Goal: Transaction & Acquisition: Purchase product/service

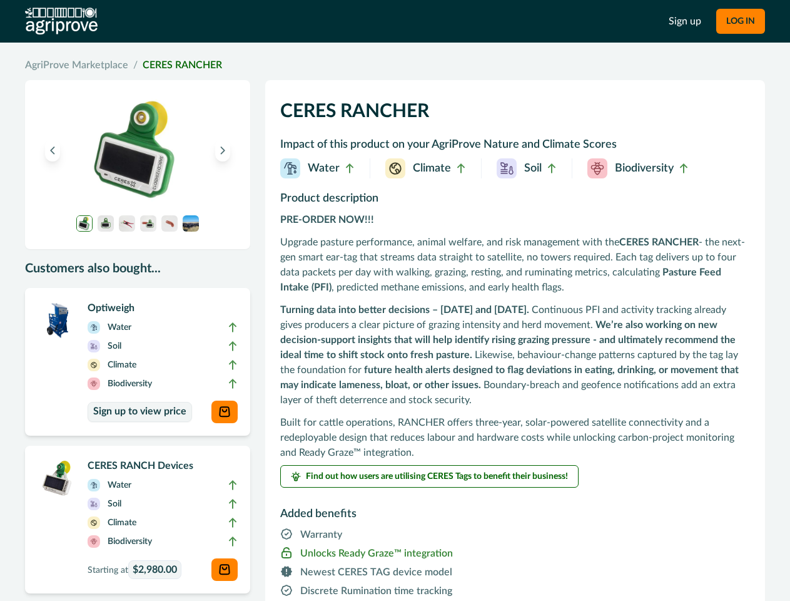
click at [395, 300] on div "PRE-ORDER NOW!!! Upgrade pasture performance, animal welfare, and risk manageme…" at bounding box center [515, 336] width 470 height 248
click at [740, 21] on button "LOG IN" at bounding box center [740, 21] width 49 height 25
click at [53, 150] on icon "Previous image" at bounding box center [52, 150] width 9 height 9
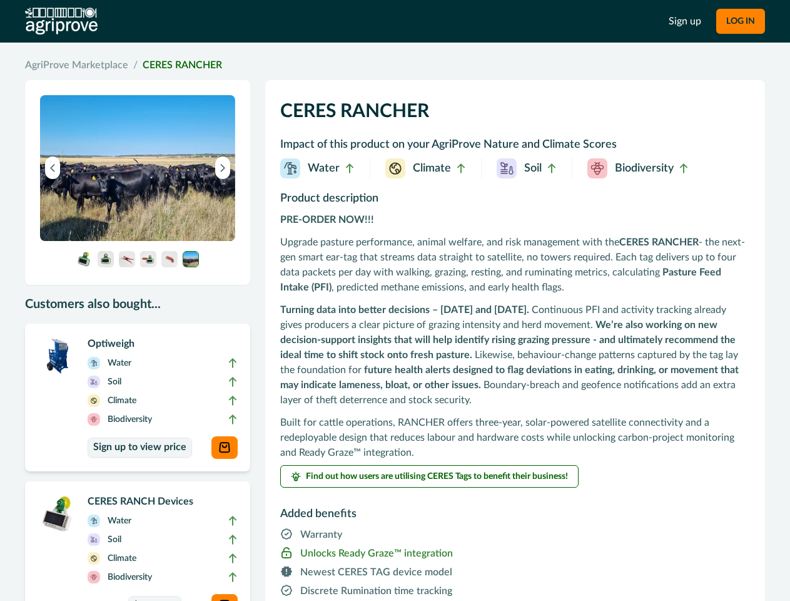
click at [223, 150] on img at bounding box center [137, 168] width 195 height 146
click at [84, 223] on img at bounding box center [137, 168] width 195 height 146
click at [106, 223] on img at bounding box center [137, 168] width 195 height 146
click at [127, 223] on img at bounding box center [137, 168] width 195 height 146
click at [148, 223] on img at bounding box center [137, 168] width 195 height 146
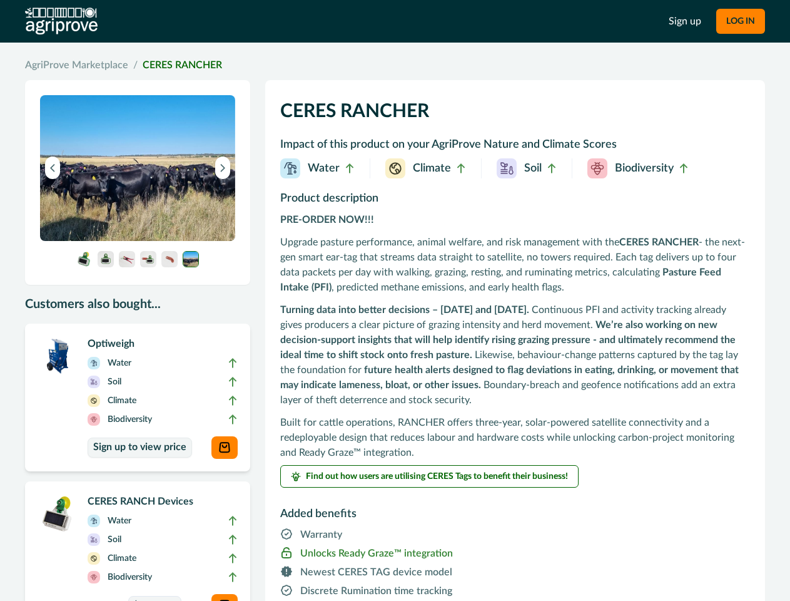
click at [170, 223] on img at bounding box center [137, 168] width 195 height 146
click at [191, 223] on img at bounding box center [137, 168] width 195 height 146
